Goal: Transaction & Acquisition: Purchase product/service

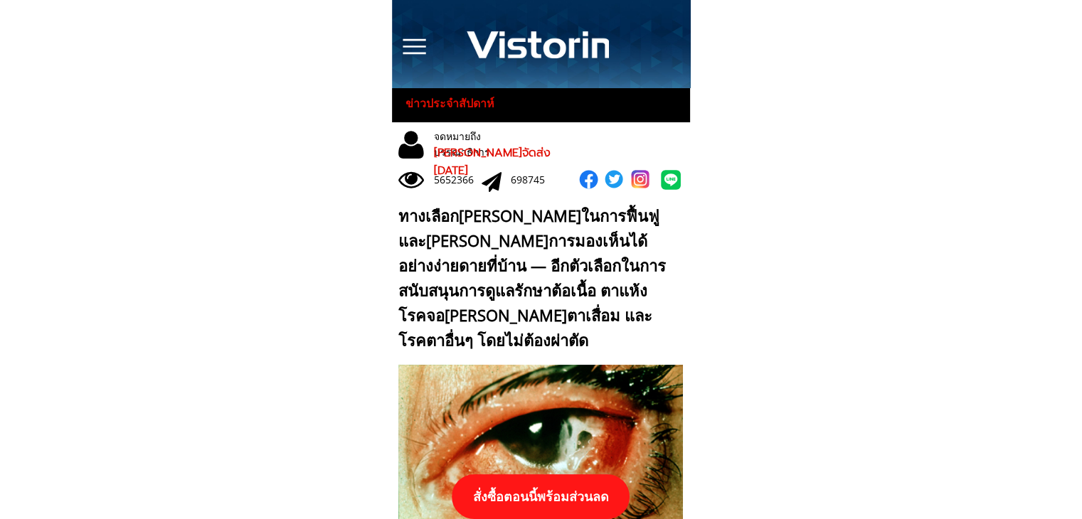
click at [581, 489] on p "สั่งซื้อตอนนี้พร้อมส่วนลด" at bounding box center [541, 497] width 178 height 45
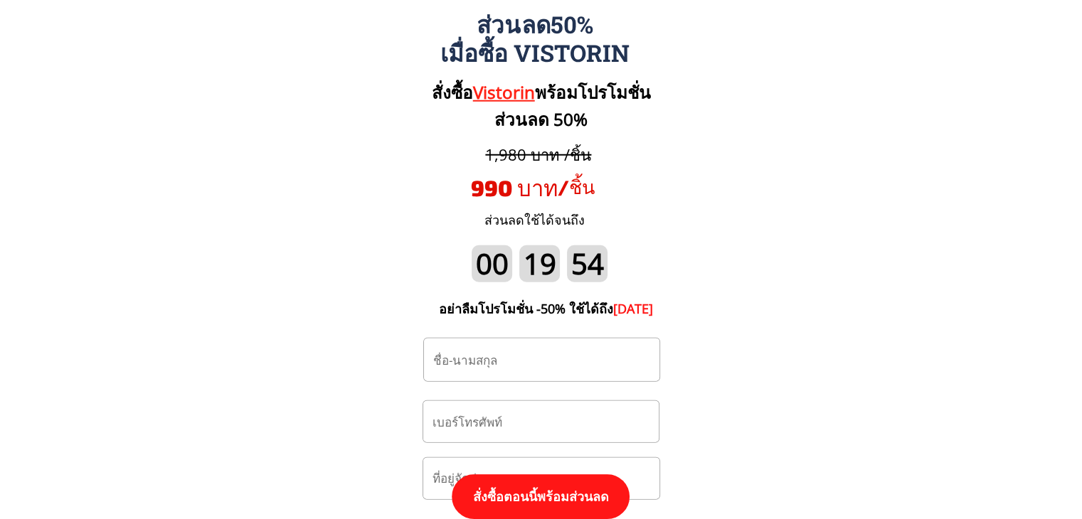
scroll to position [14849, 0]
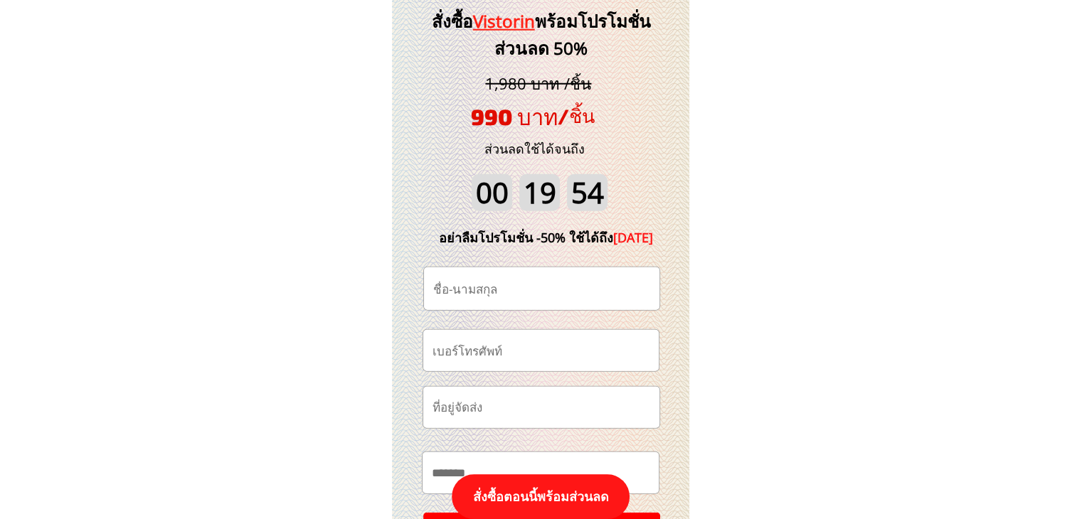
click at [544, 343] on input "tel" at bounding box center [541, 350] width 224 height 41
paste input "0989696544"
type input "0989696544"
click at [542, 292] on input "text" at bounding box center [542, 289] width 224 height 43
paste input "Kit Kong"
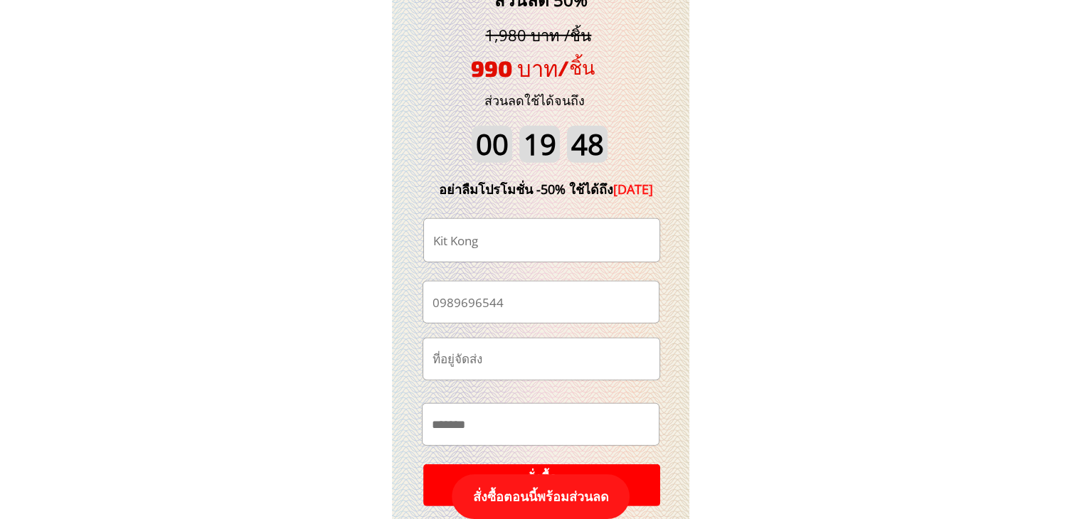
scroll to position [14992, 0]
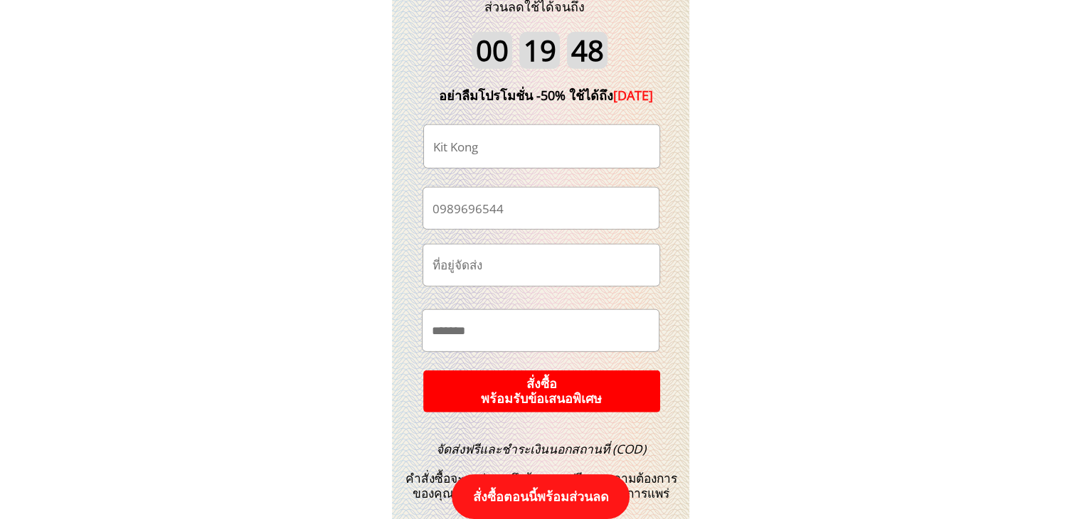
type input "Kit Kong"
click at [576, 385] on p "สั่งซื้อ พร้อมรับข้อเสนอพิเศษ" at bounding box center [542, 391] width 238 height 42
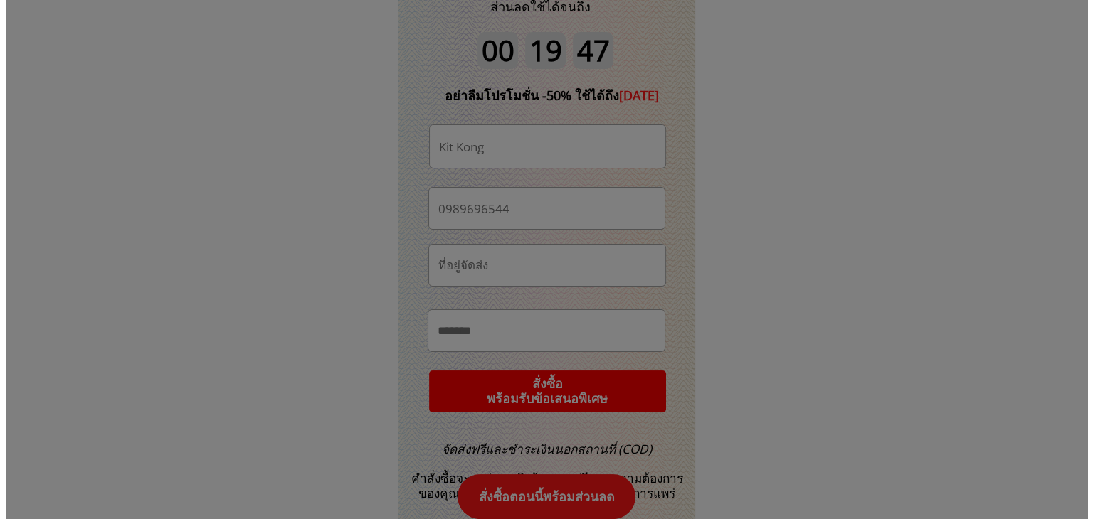
scroll to position [0, 0]
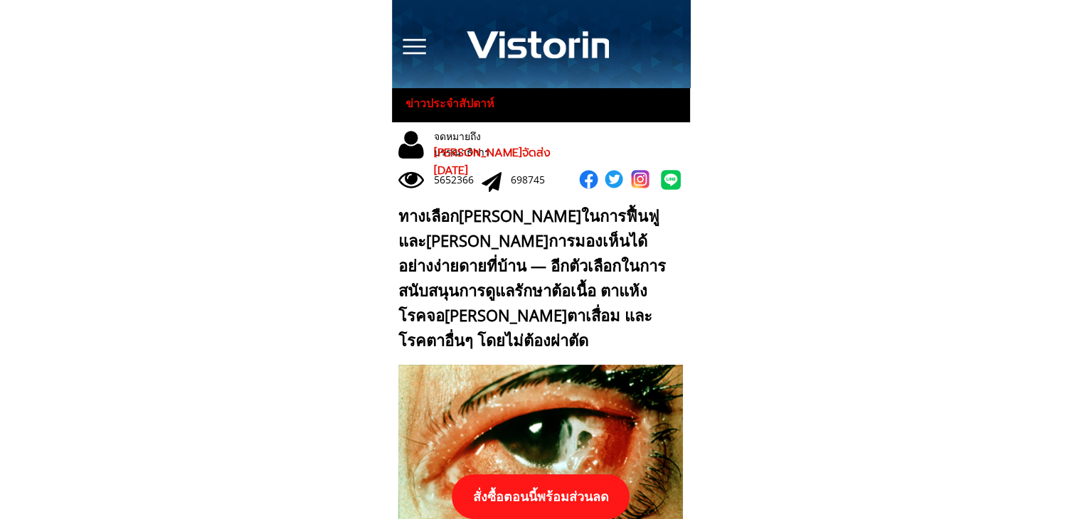
click at [558, 496] on p "สั่งซื้อตอนนี้พร้อมส่วนลด" at bounding box center [541, 497] width 179 height 45
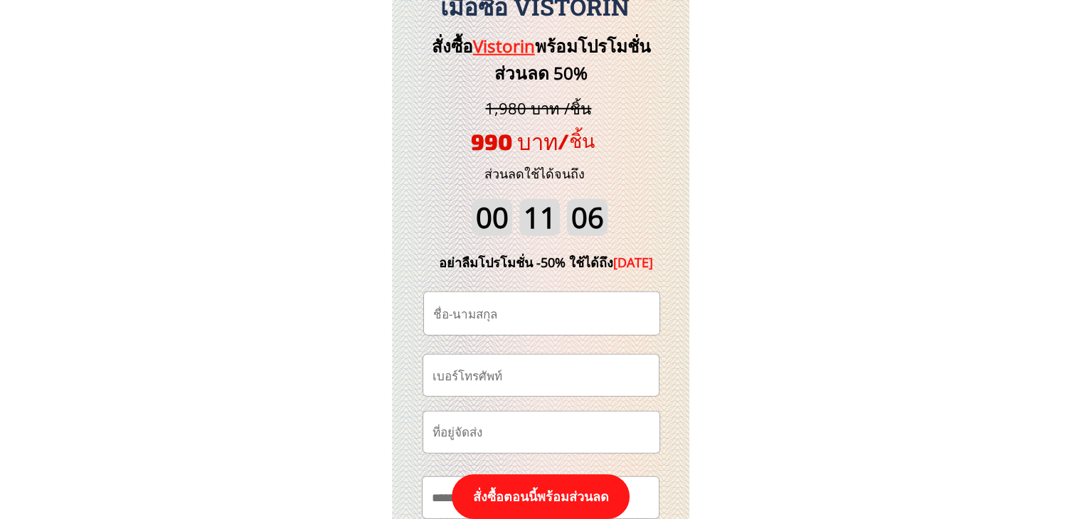
scroll to position [14849, 0]
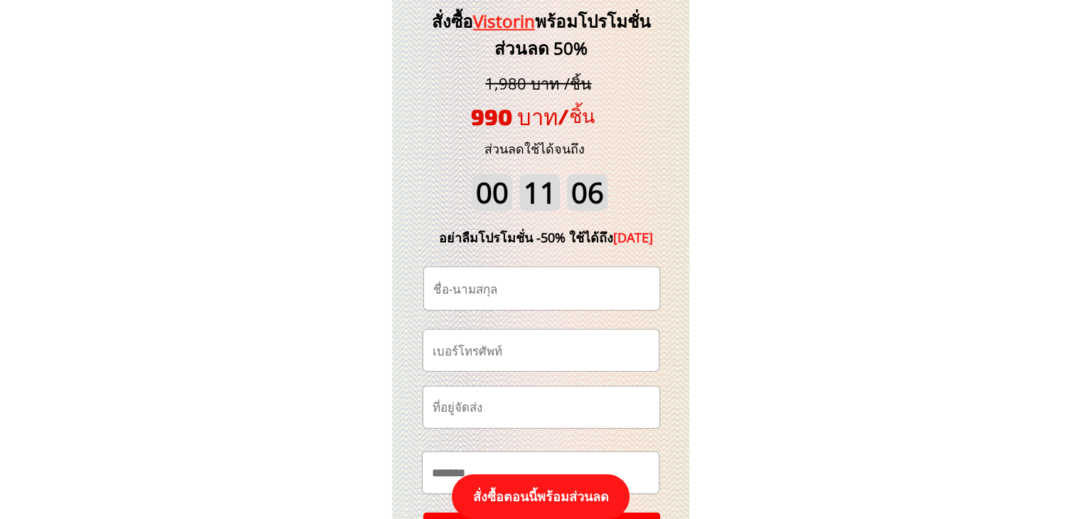
click at [529, 351] on input "tel" at bounding box center [541, 350] width 224 height 41
paste input "0970569369"
type input "0970569369"
click at [571, 288] on input "text" at bounding box center [542, 289] width 224 height 43
paste input "[PERSON_NAME] คำสอน"
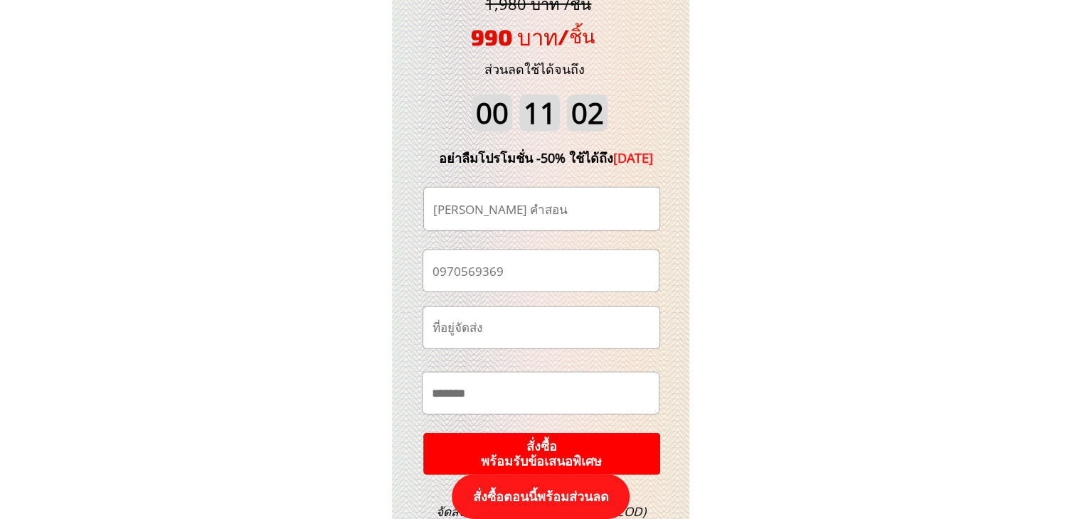
scroll to position [14992, 0]
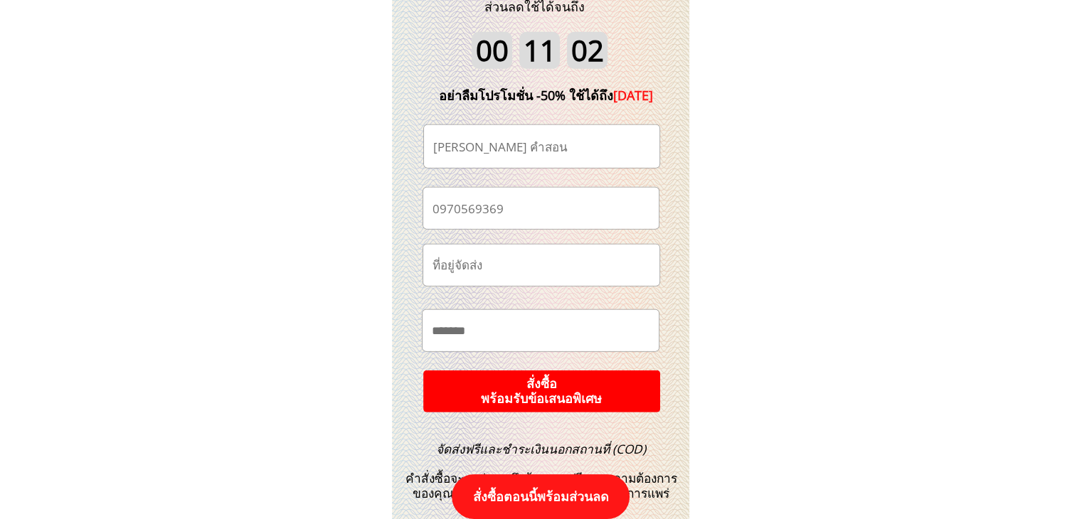
type input "[PERSON_NAME] คำสอน"
click at [603, 383] on p "สั่งซื้อ พร้อมรับข้อเสนอพิเศษ" at bounding box center [541, 392] width 237 height 42
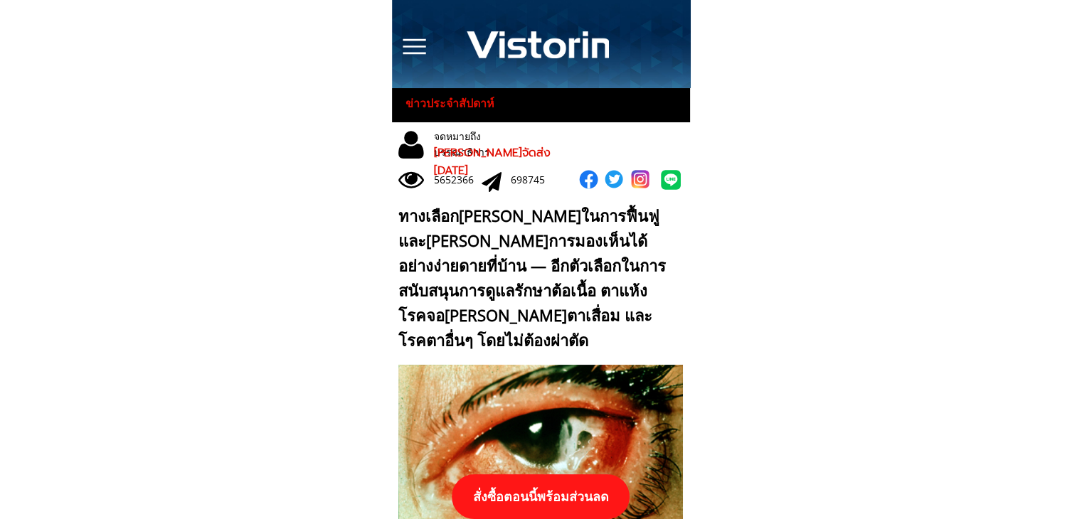
click at [598, 480] on p "สั่งซื้อตอนนี้พร้อมส่วนลด" at bounding box center [541, 497] width 178 height 45
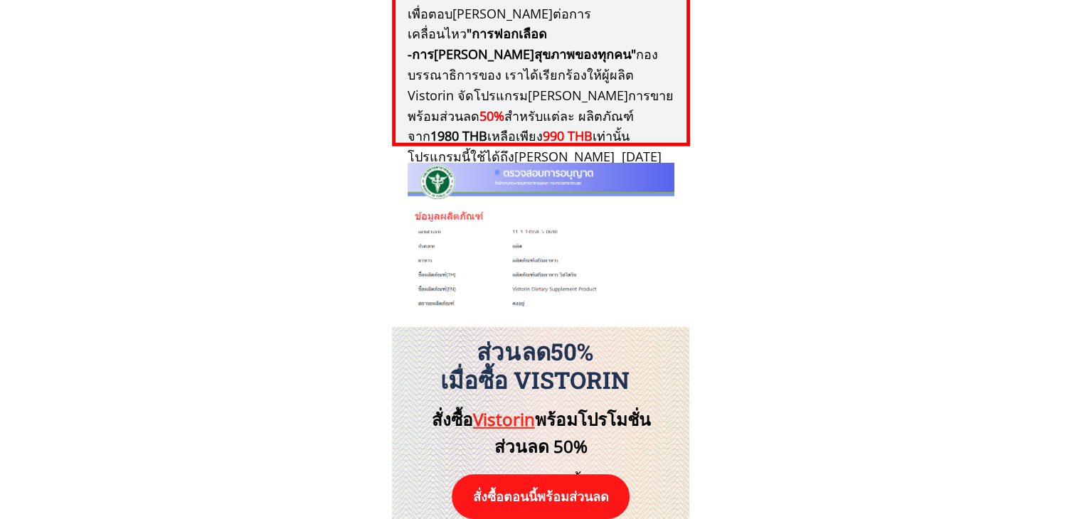
scroll to position [14778, 0]
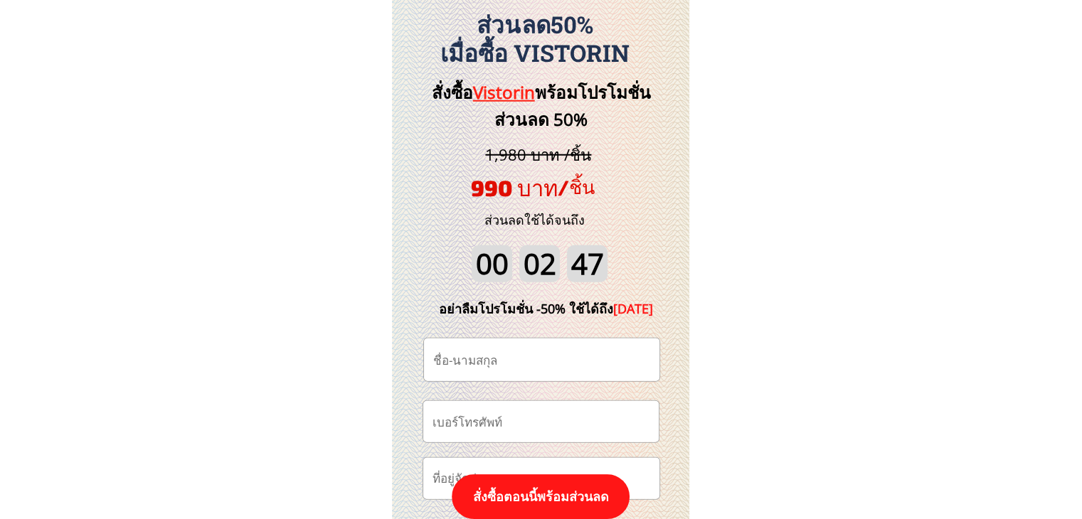
click at [556, 421] on input "tel" at bounding box center [541, 421] width 224 height 41
paste input "0870889970"
type input "0870889970"
click at [545, 369] on input "text" at bounding box center [542, 360] width 224 height 43
paste input "วืวัฒน์ [PERSON_NAME]"
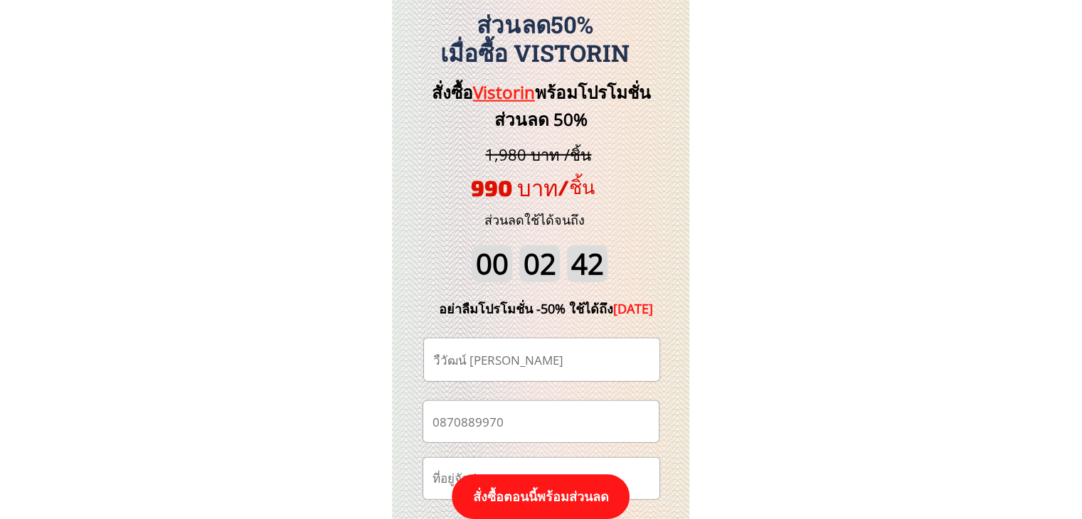
type input "วืวัฒน์ [PERSON_NAME]"
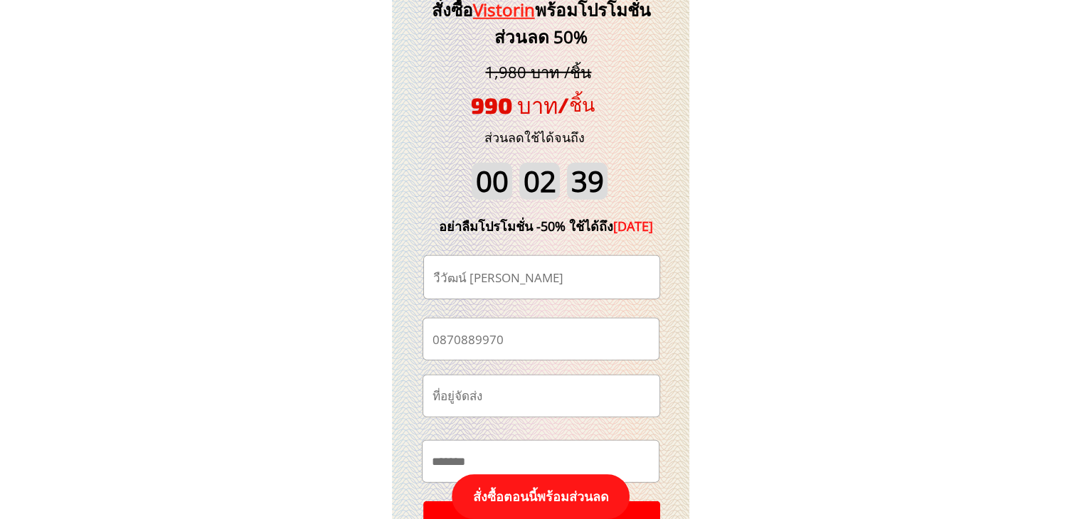
scroll to position [14921, 0]
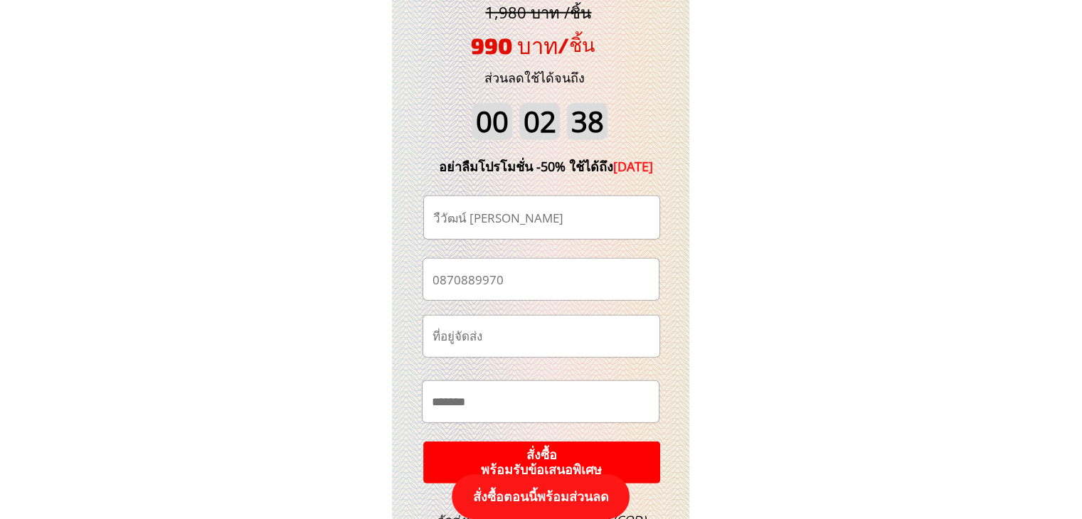
click at [512, 394] on input "text" at bounding box center [540, 401] width 225 height 41
paste input "**"
paste input "**********"
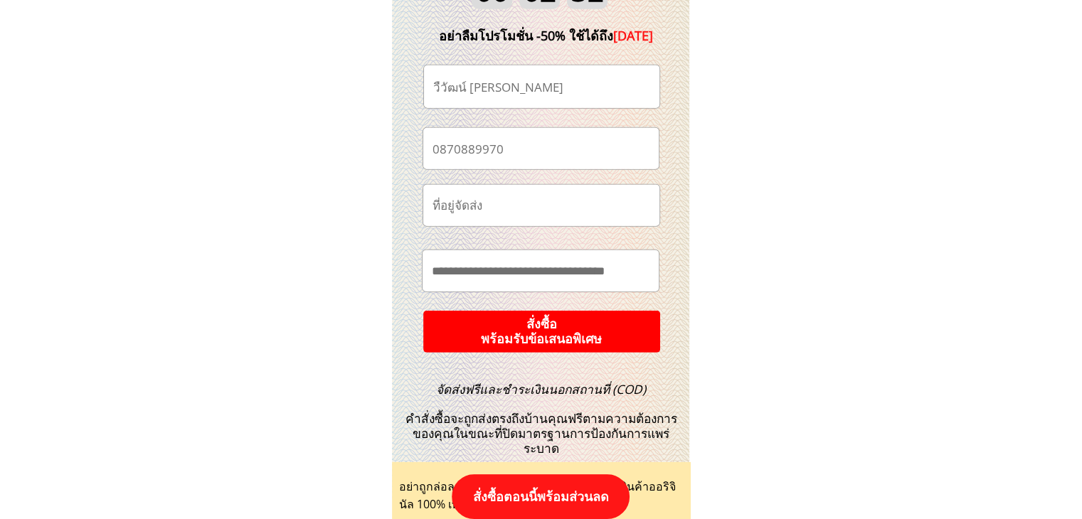
scroll to position [15134, 0]
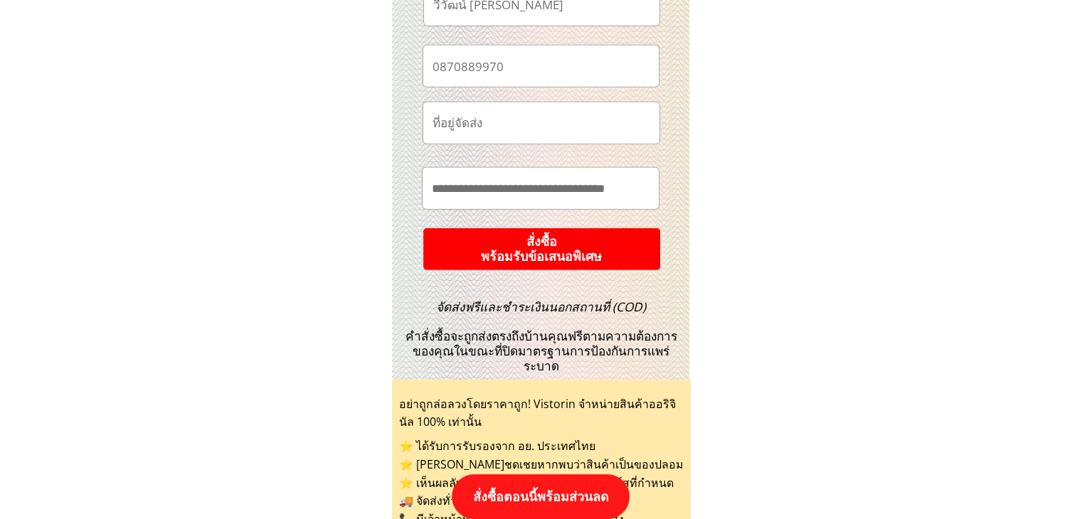
type input "**********"
click at [629, 237] on p "สั่งซื้อ พร้อมรับข้อเสนอพิเศษ" at bounding box center [542, 249] width 260 height 46
